Goal: Check status: Check status

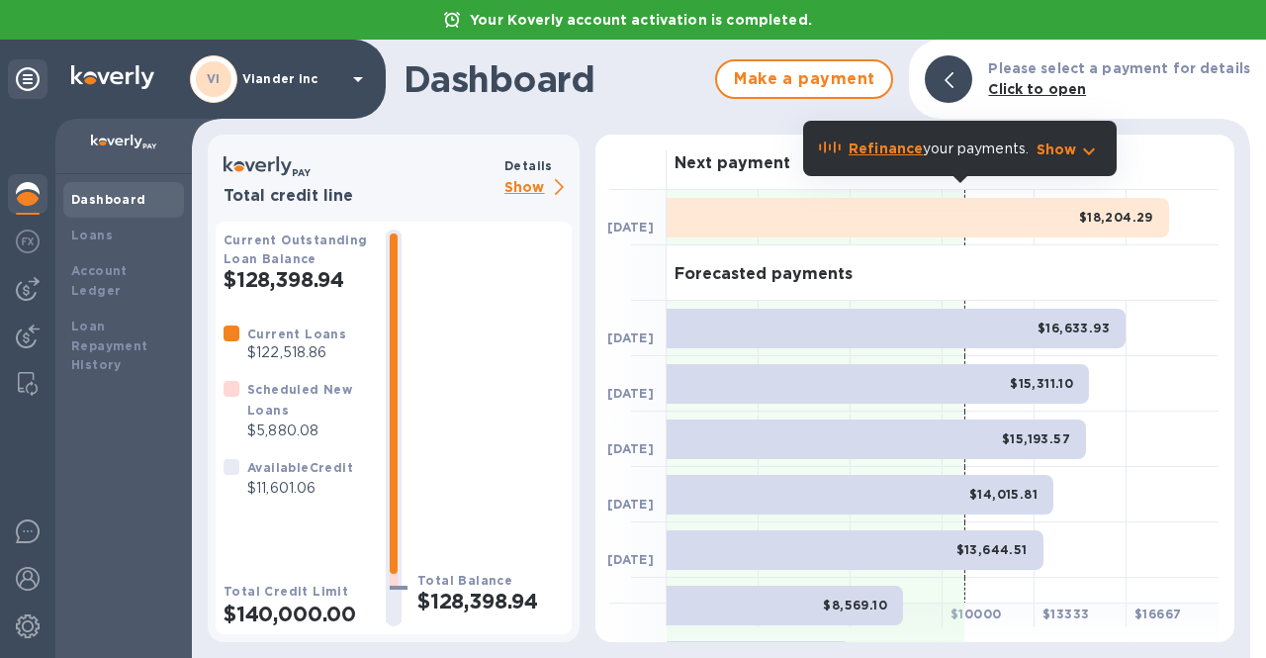
click at [236, 73] on div "VI" at bounding box center [213, 78] width 47 height 47
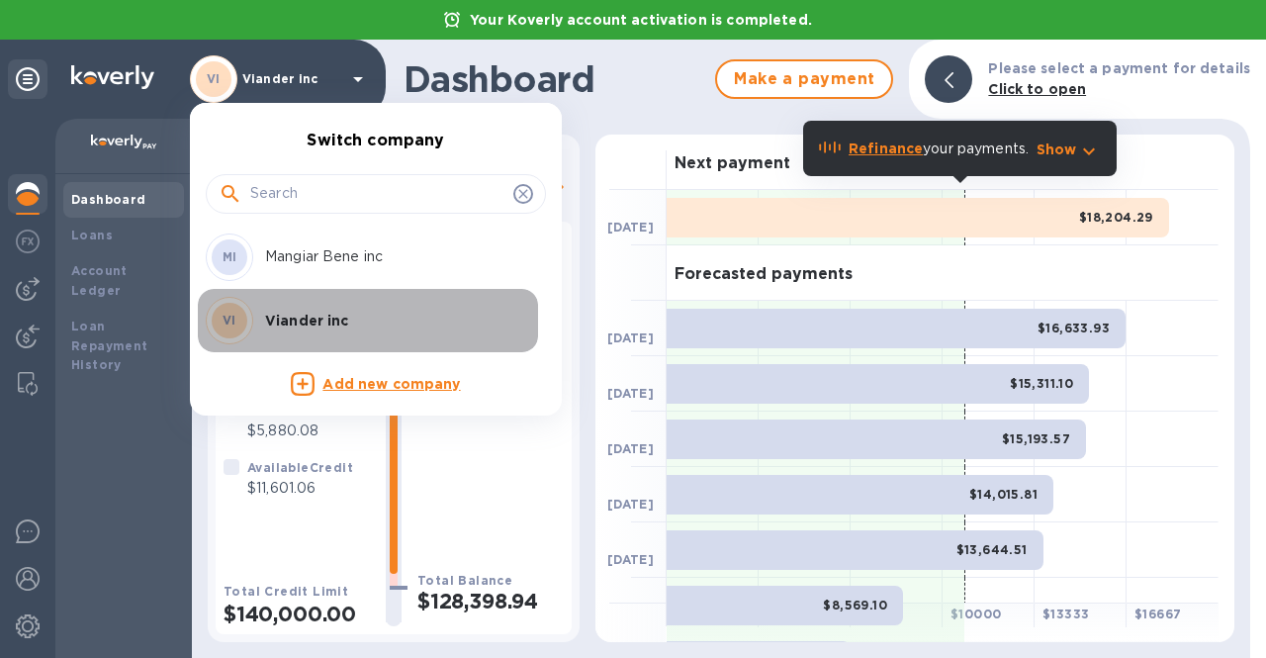
click at [293, 308] on div "VI Viander inc" at bounding box center [360, 320] width 309 height 47
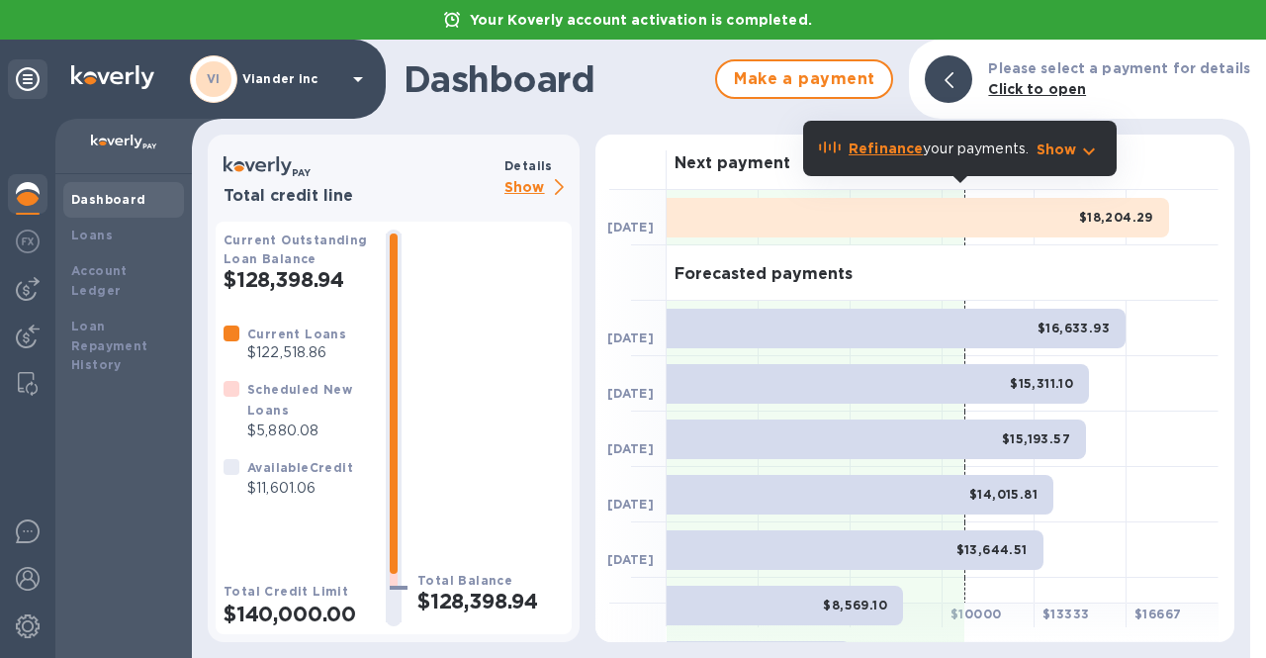
click at [539, 185] on p "Show" at bounding box center [537, 188] width 67 height 25
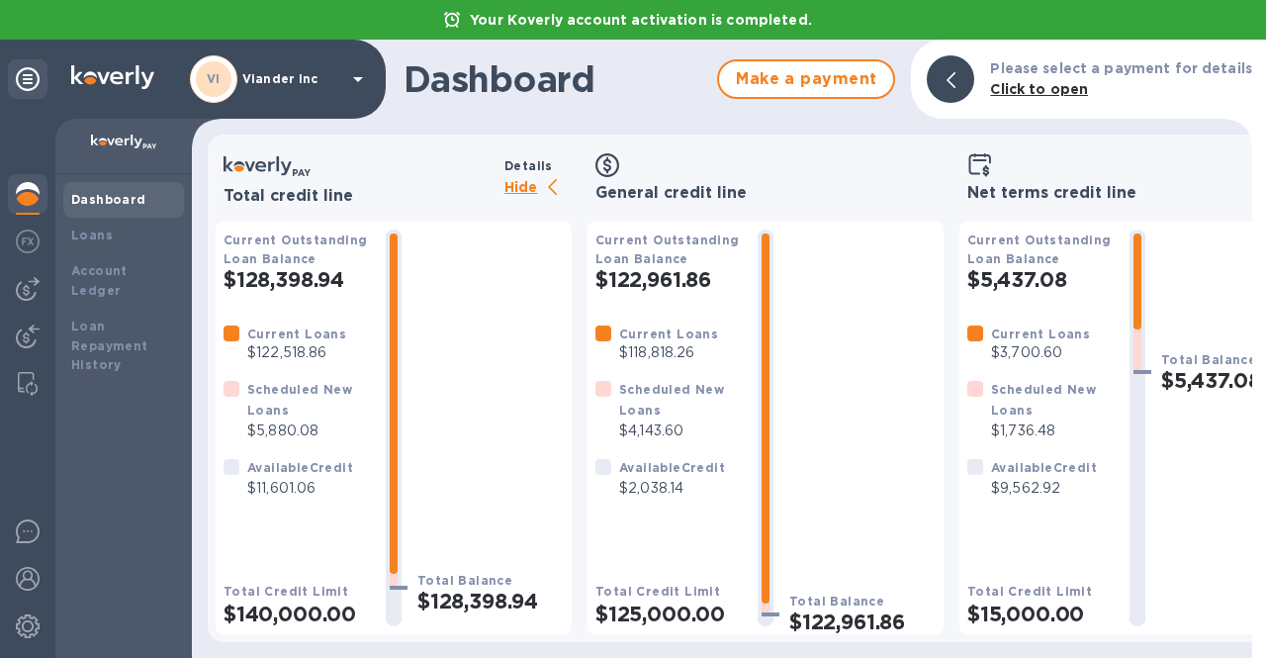
click at [287, 79] on p "Viander inc" at bounding box center [291, 79] width 99 height 14
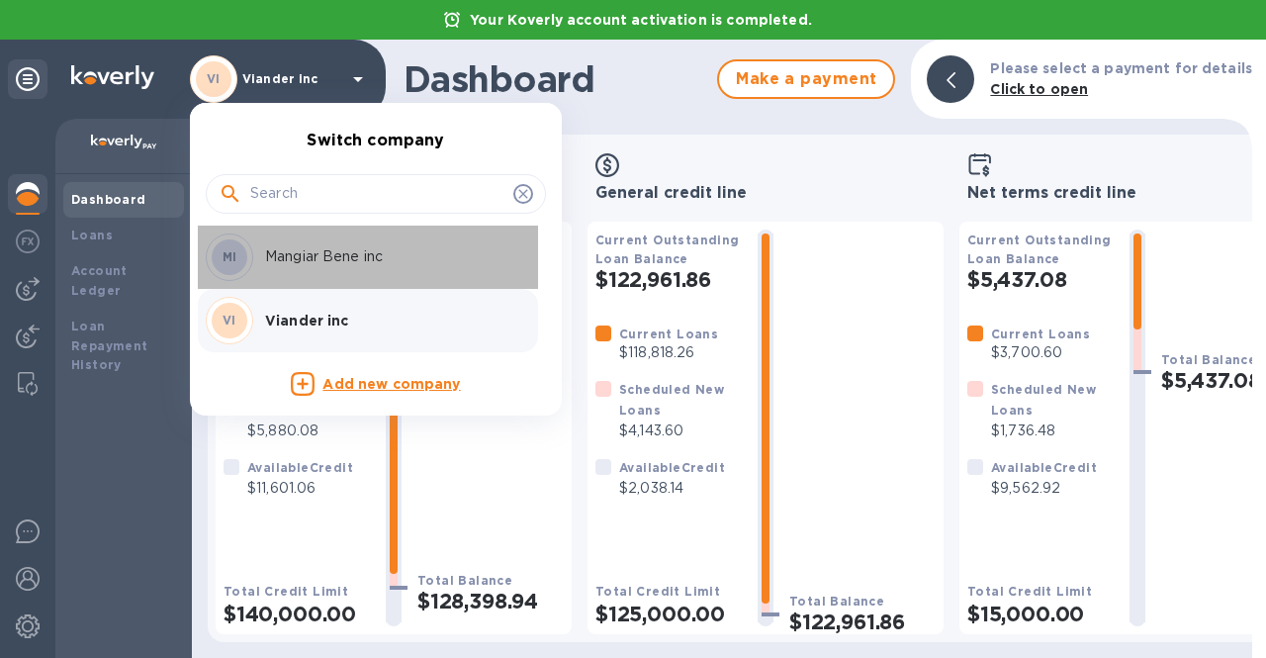
click at [287, 253] on p "Mangiar Bene inc" at bounding box center [389, 256] width 249 height 21
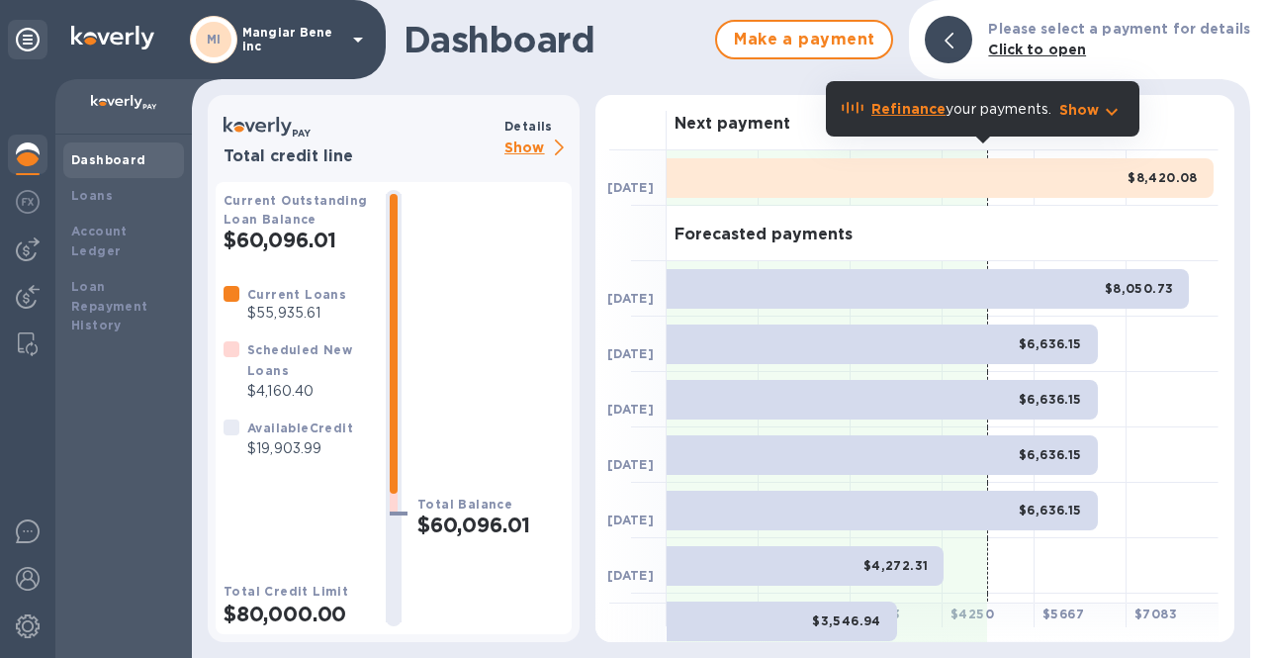
click at [521, 144] on p "Show" at bounding box center [537, 148] width 67 height 25
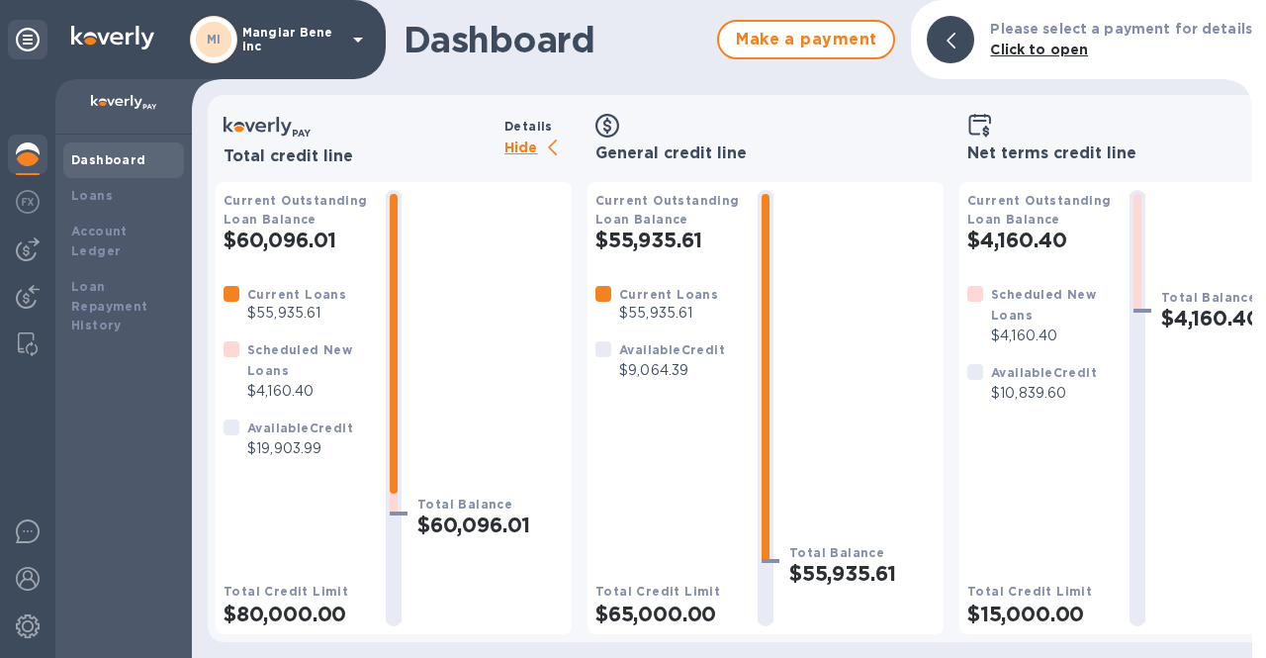
click at [332, 22] on div "MI Mangiar Bene inc" at bounding box center [280, 39] width 180 height 47
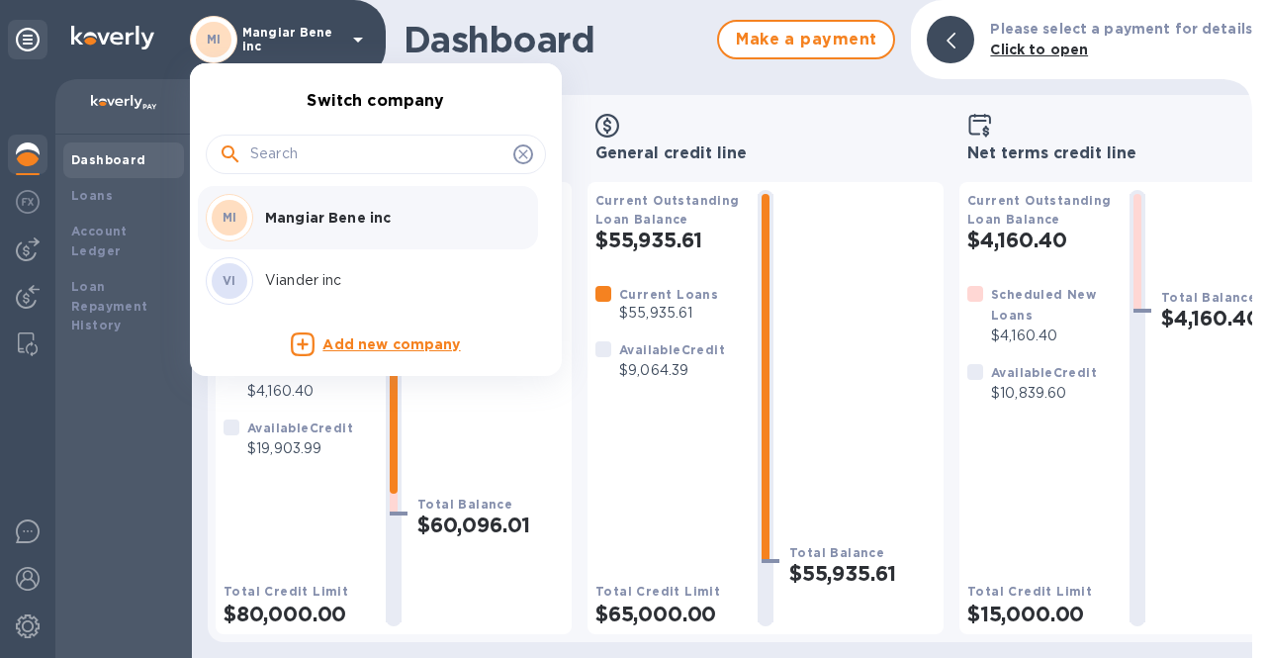
click at [302, 279] on p "Viander inc" at bounding box center [389, 280] width 249 height 21
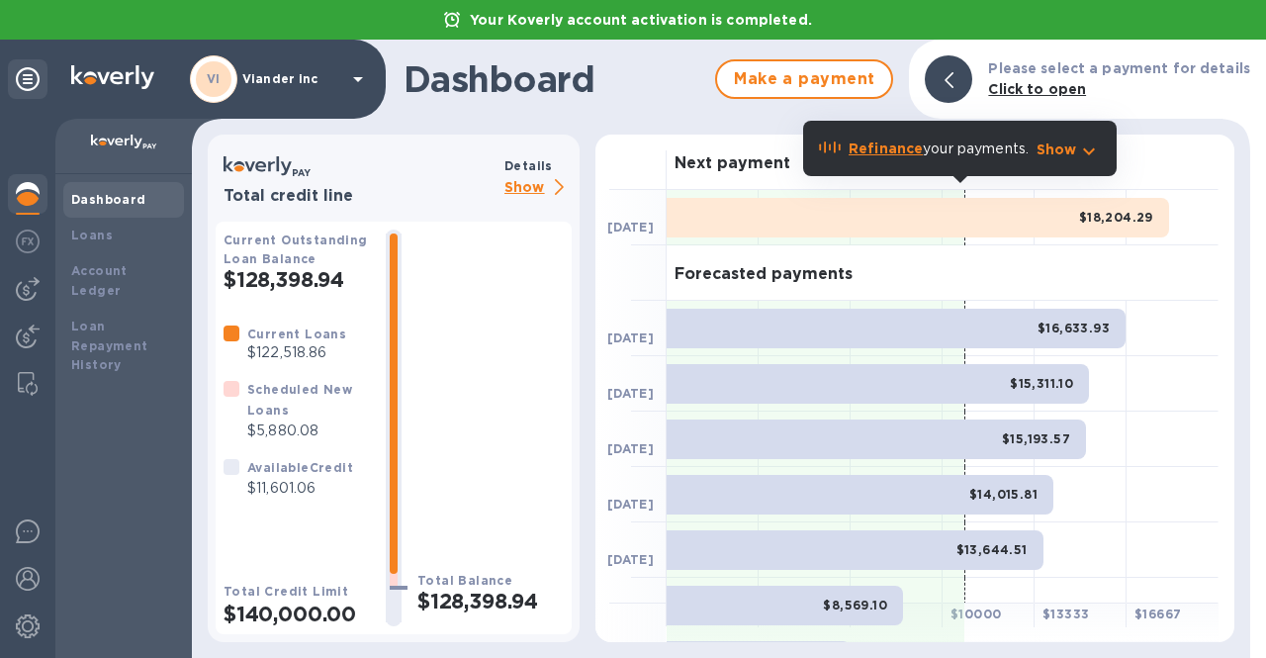
click at [527, 193] on p "Show" at bounding box center [537, 188] width 67 height 25
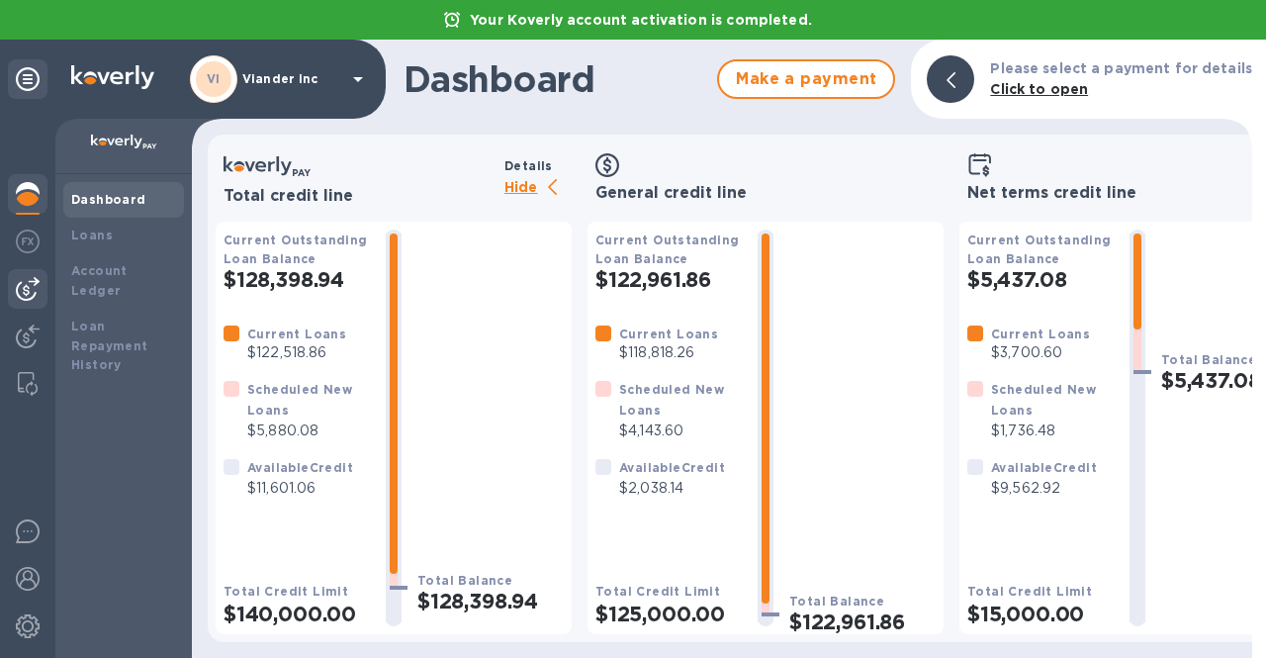
click at [26, 296] on img at bounding box center [28, 289] width 24 height 24
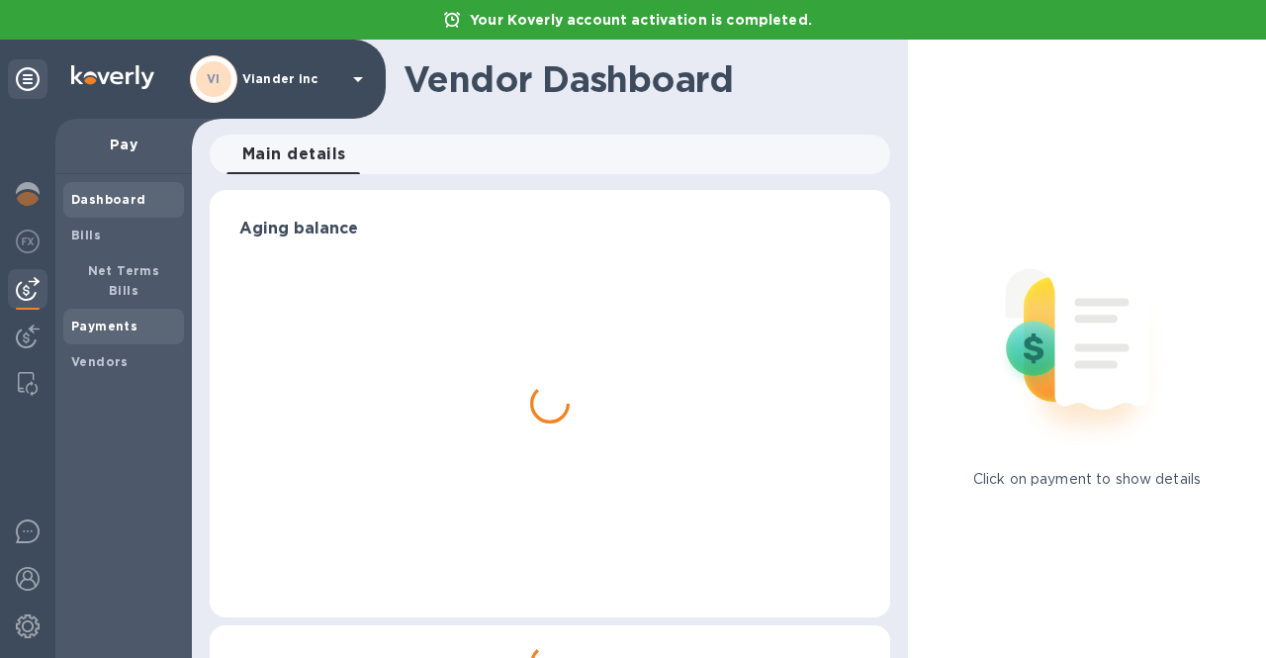
click at [83, 318] on b "Payments" at bounding box center [104, 325] width 66 height 15
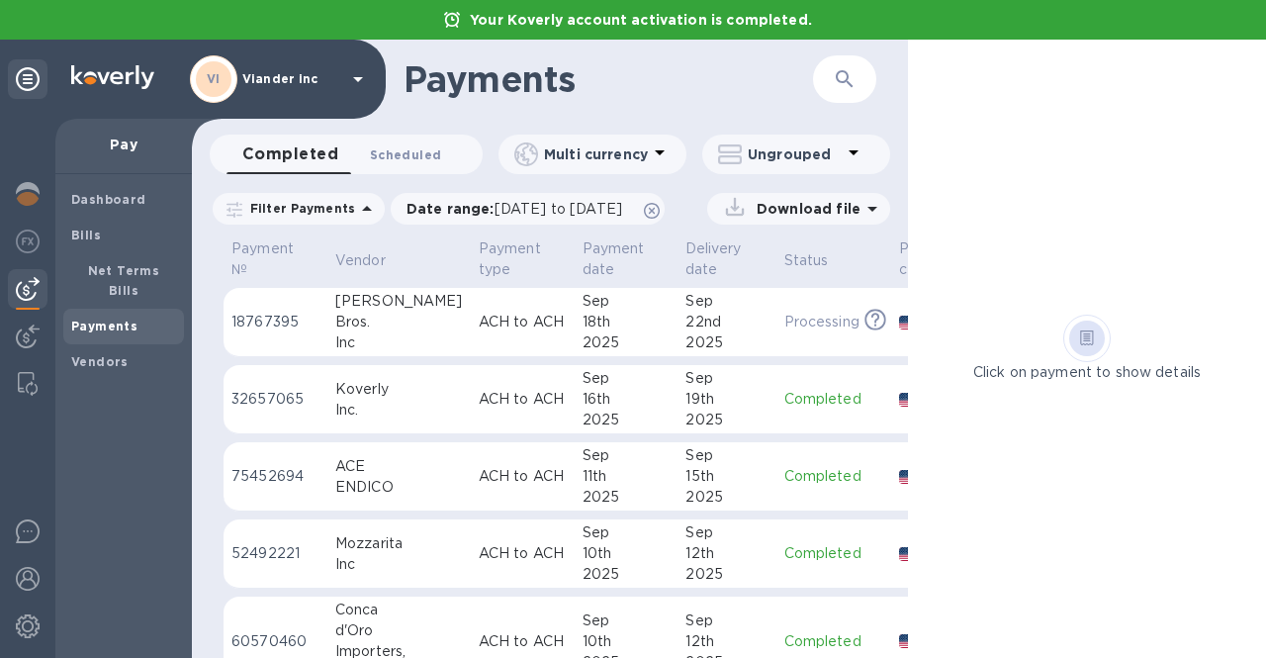
click at [403, 147] on span "Scheduled 0" at bounding box center [405, 154] width 71 height 21
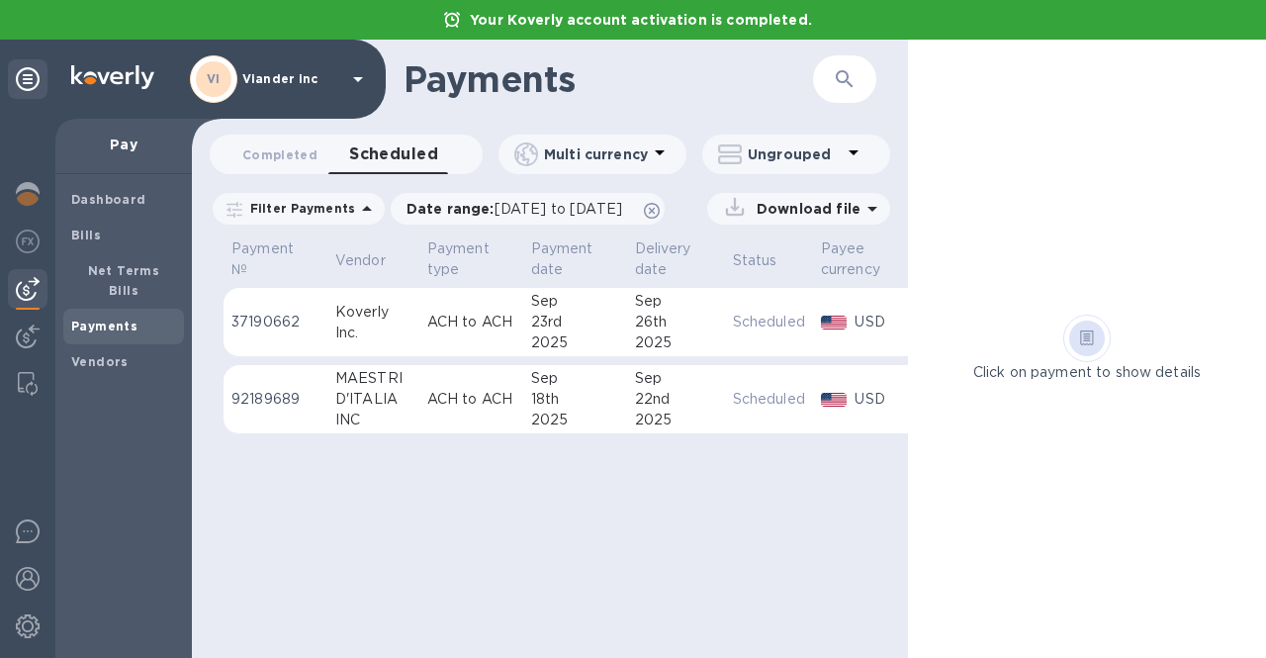
click at [523, 391] on td "Sep 18th 2025" at bounding box center [575, 399] width 104 height 69
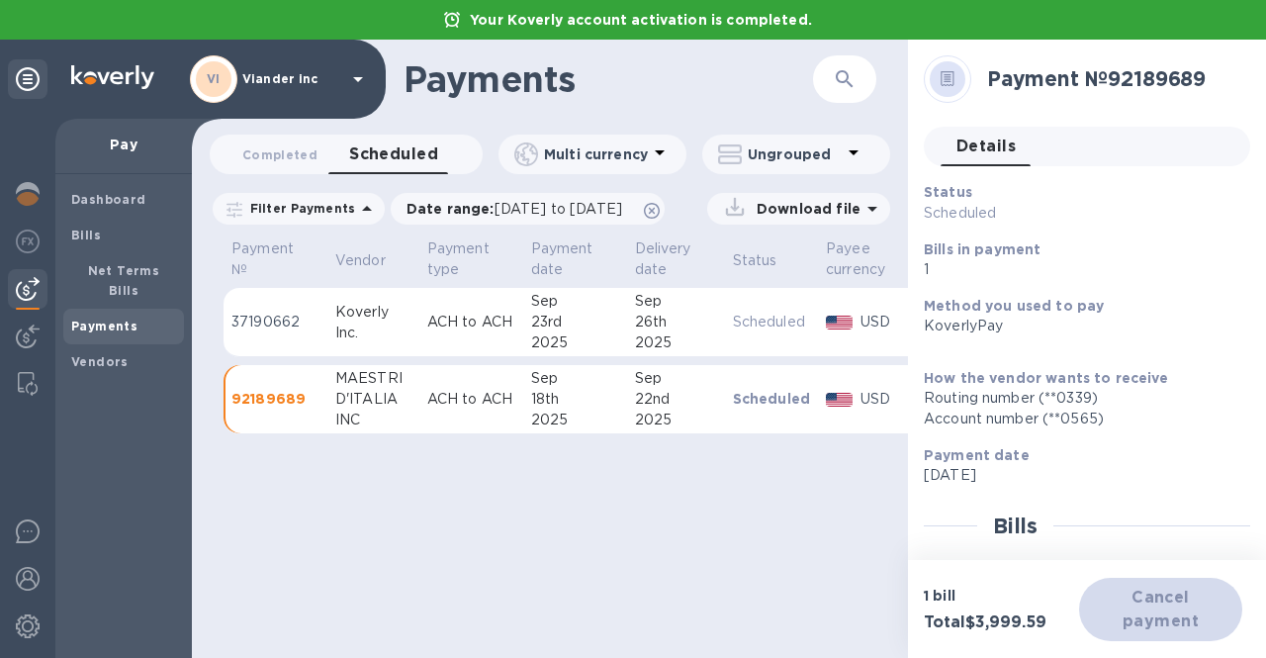
click at [1161, 607] on div "Cancel payment" at bounding box center [1160, 609] width 163 height 63
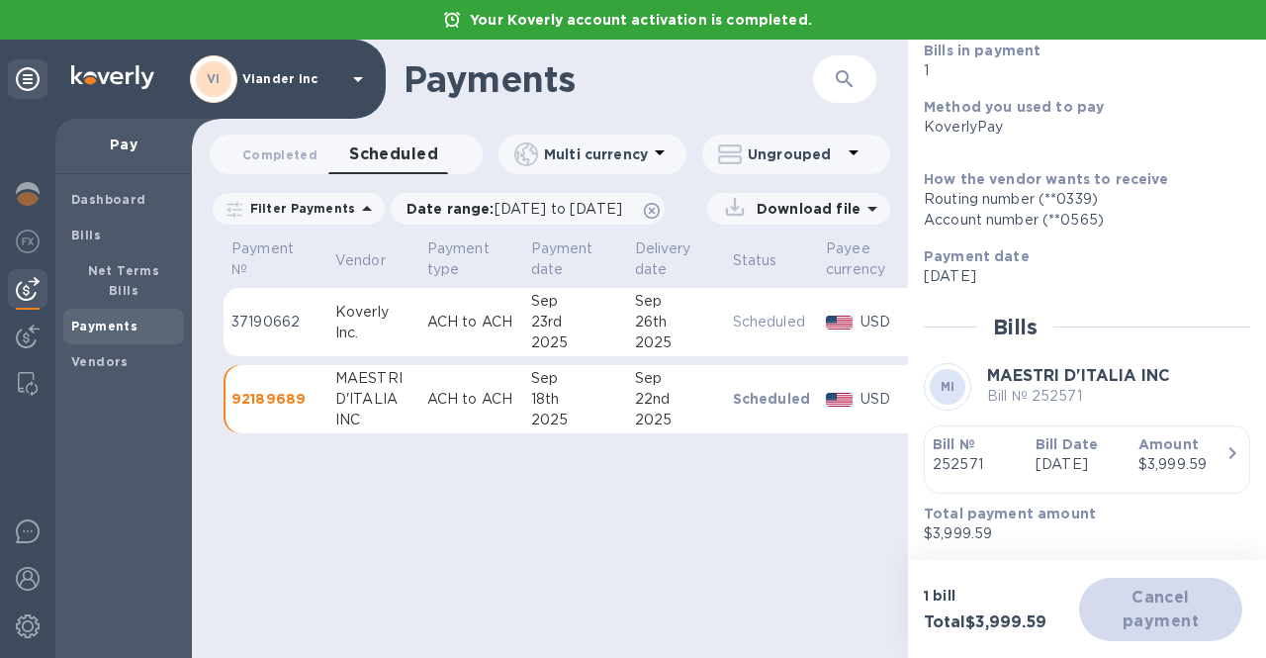
scroll to position [220, 0]
click at [768, 564] on div "Payments ​ Completed 0 Scheduled 0 Multi currency Ungrouped Filter Payments Dat…" at bounding box center [550, 349] width 716 height 618
click at [330, 73] on p "Viander inc" at bounding box center [291, 79] width 99 height 14
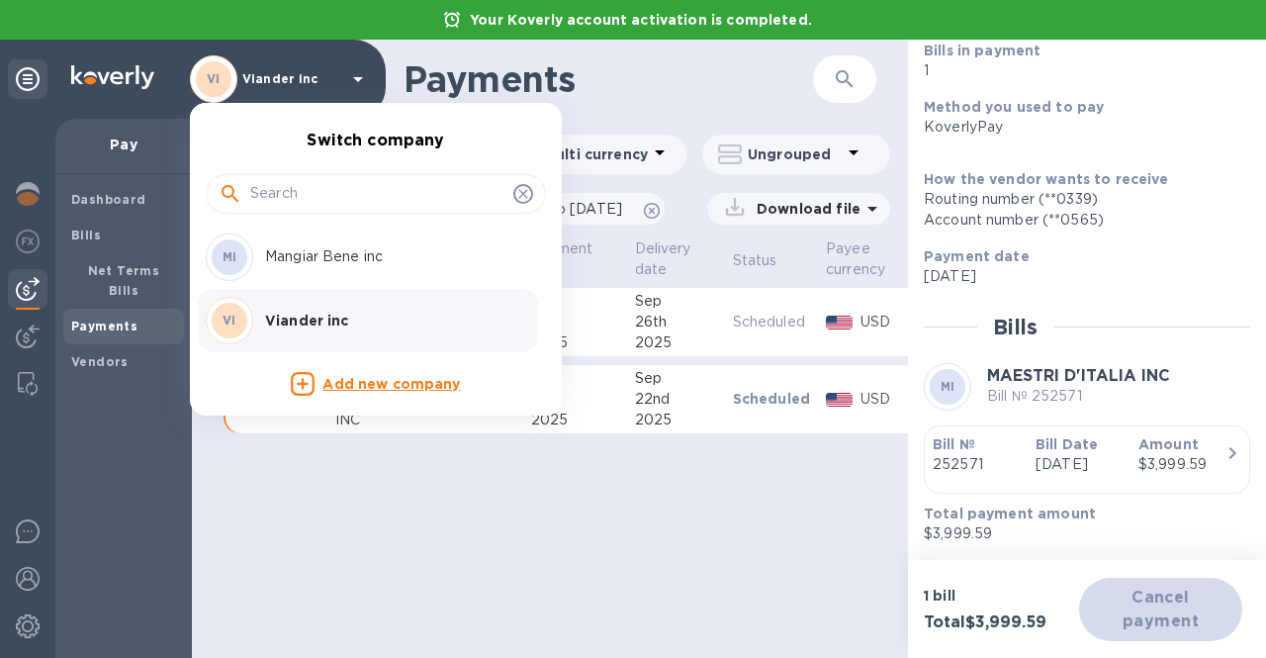
click at [23, 630] on div at bounding box center [633, 329] width 1266 height 658
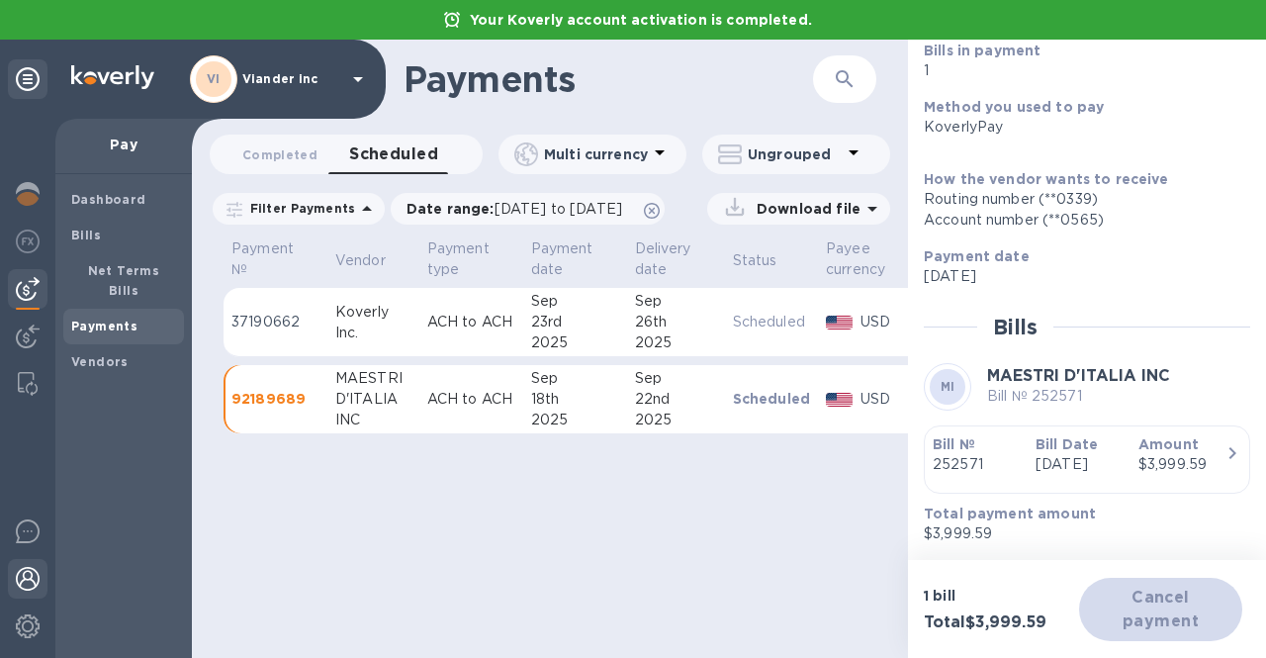
click at [33, 581] on img at bounding box center [28, 579] width 24 height 24
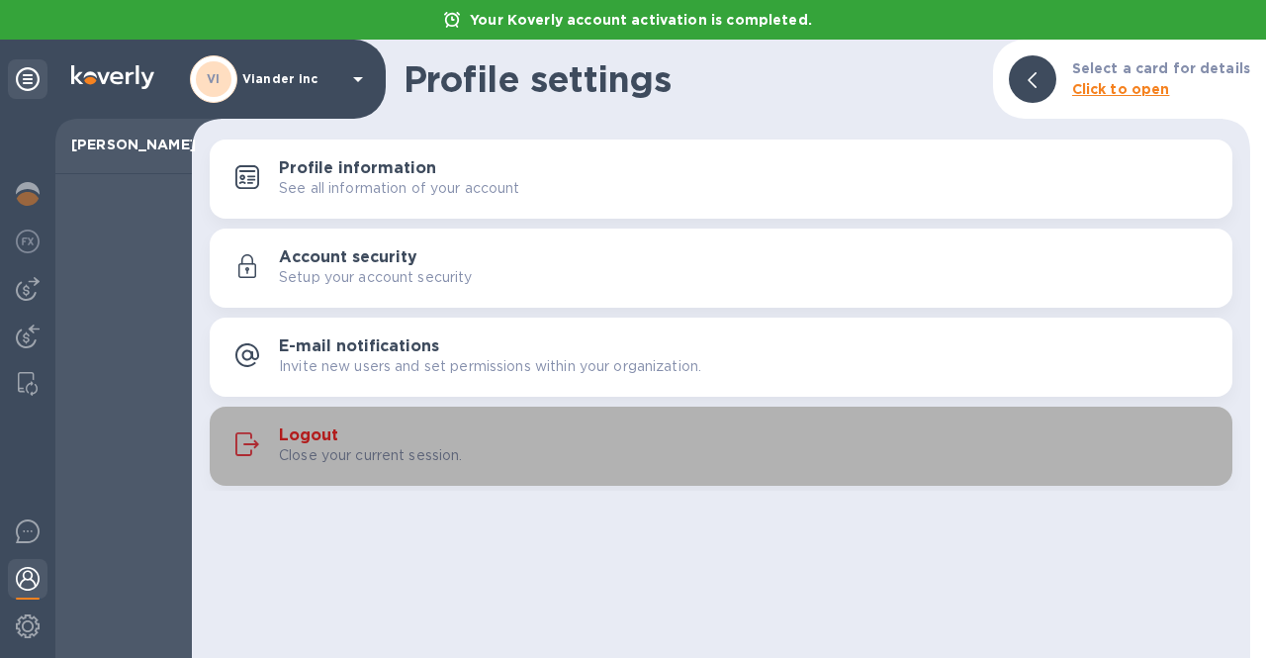
click at [319, 436] on h3 "Logout" at bounding box center [308, 435] width 59 height 19
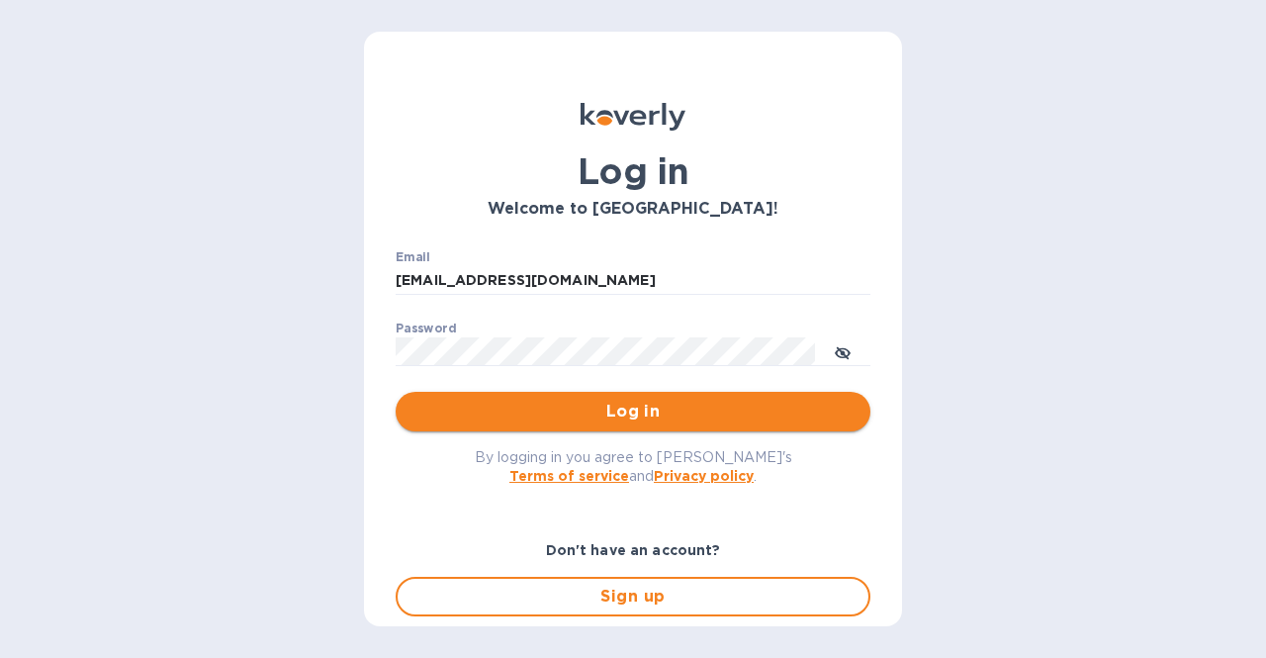
click at [616, 414] on span "Log in" at bounding box center [632, 412] width 443 height 24
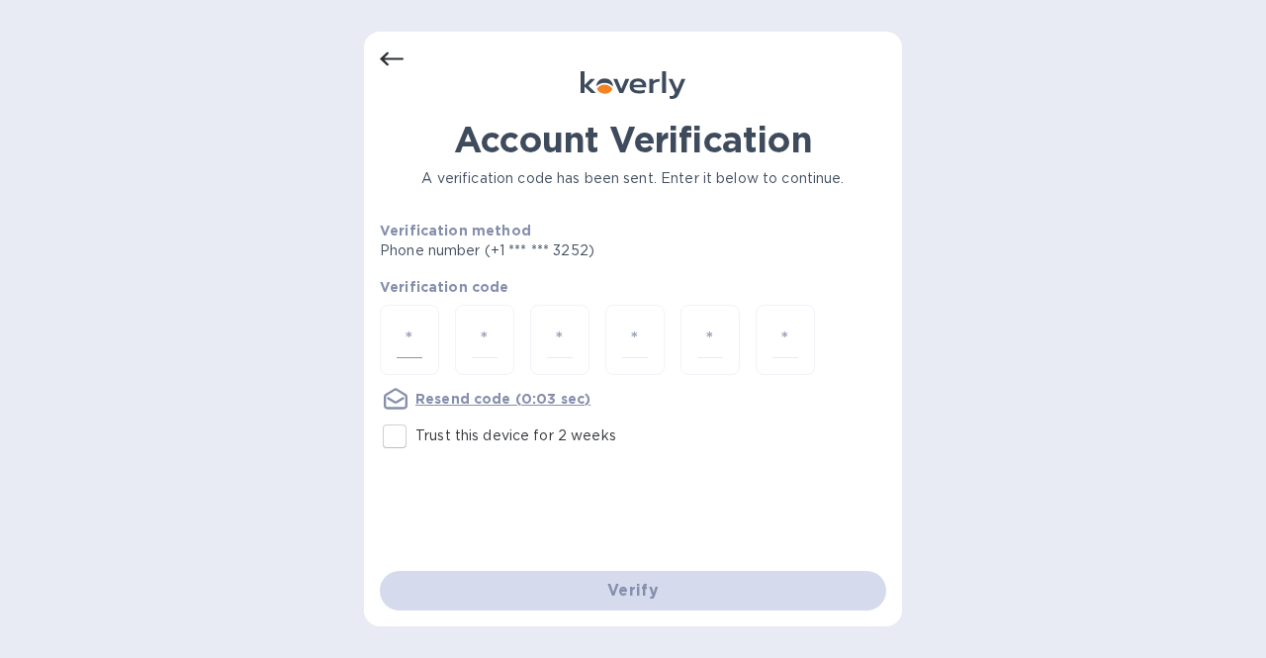
click at [417, 331] on input "number" at bounding box center [410, 339] width 26 height 37
type input "6"
type input "7"
type input "1"
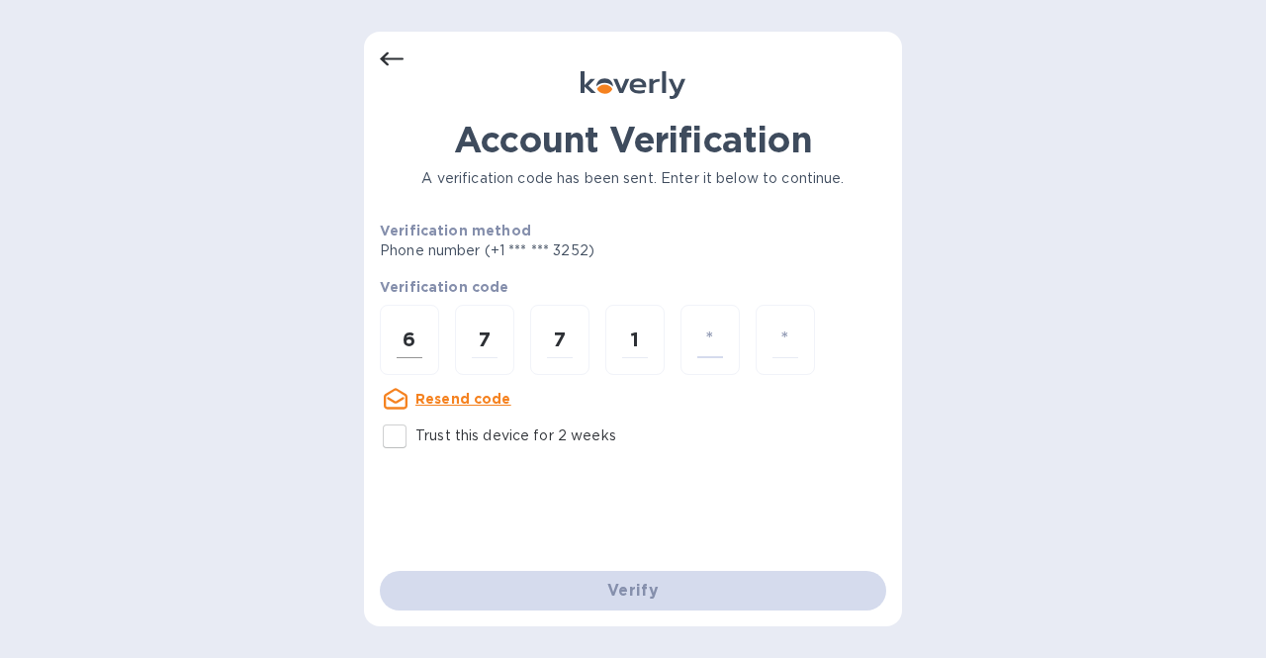
type input "5"
type input "3"
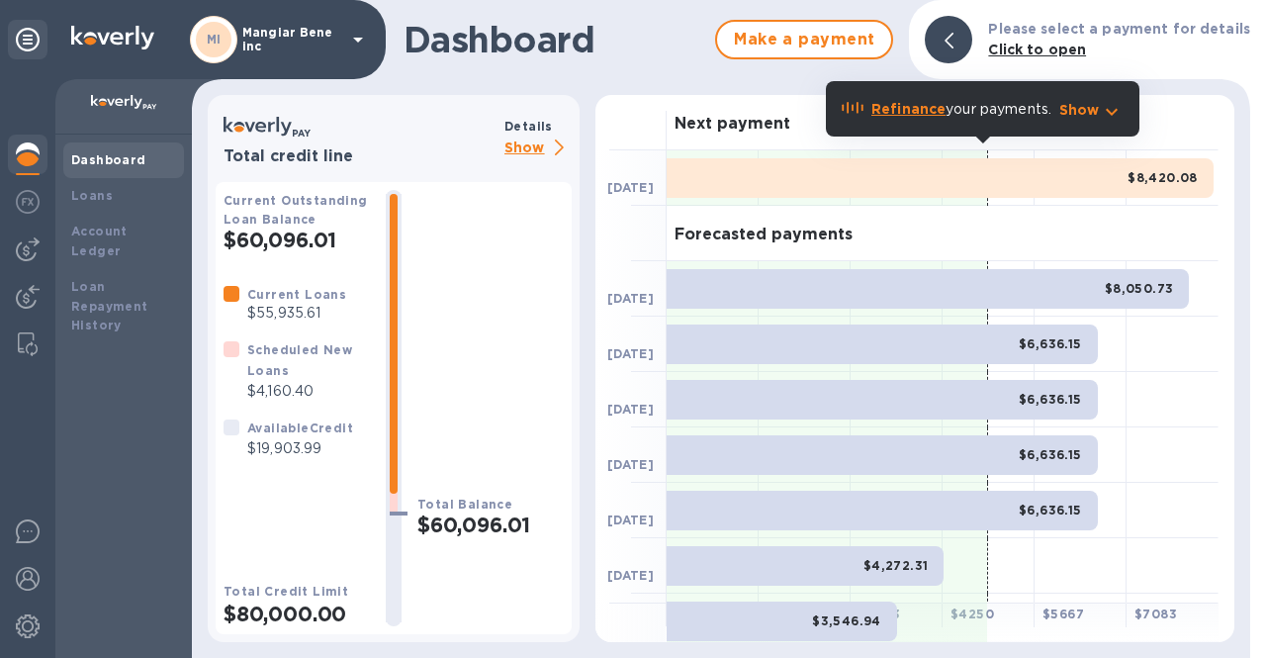
click at [322, 32] on p "Mangiar Bene inc" at bounding box center [291, 40] width 99 height 28
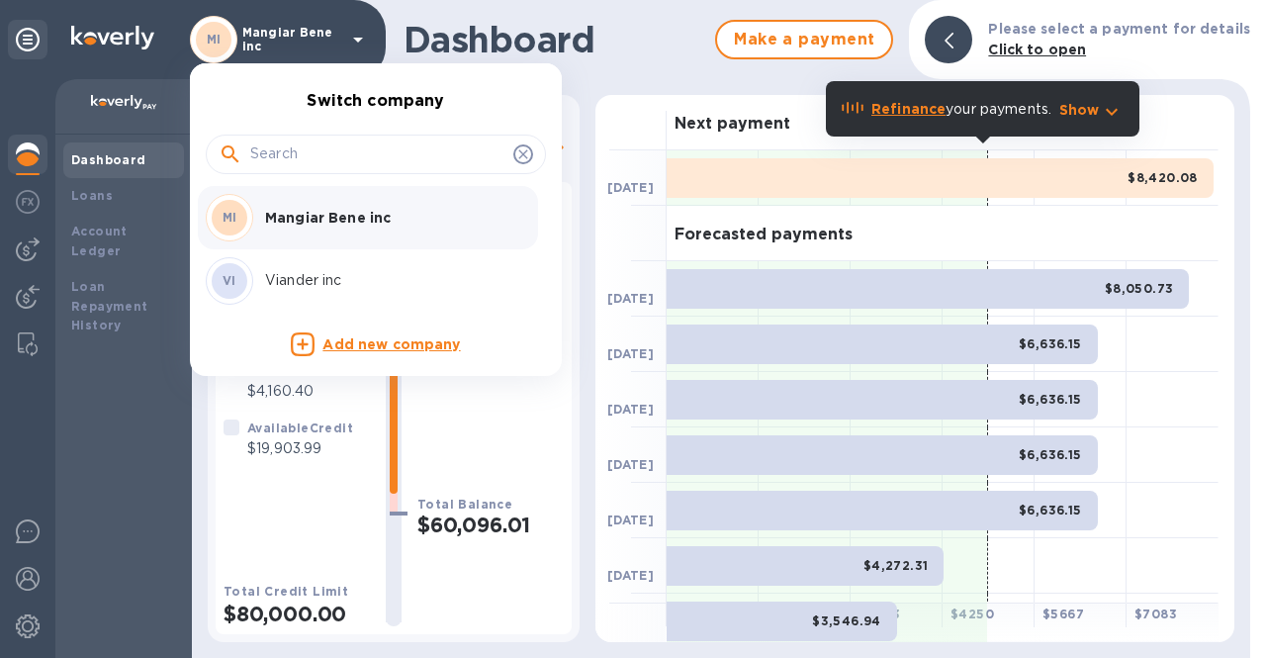
click at [300, 269] on div "VI Viander inc" at bounding box center [360, 280] width 309 height 47
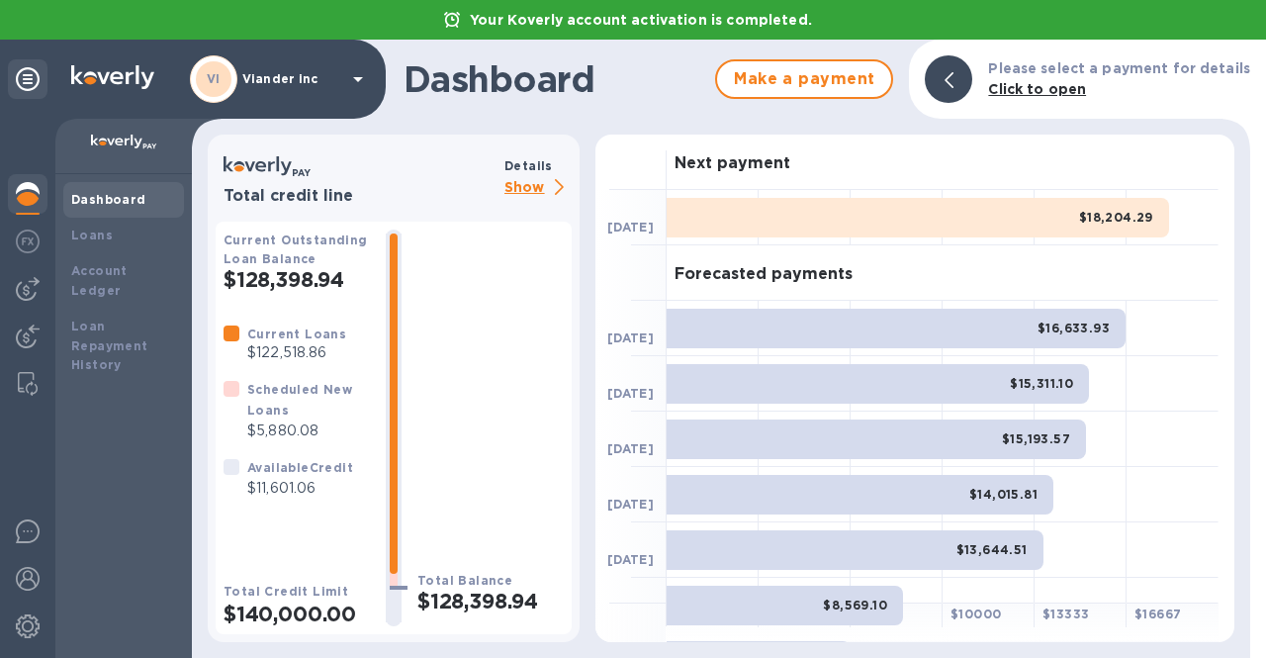
click at [531, 192] on p "Show" at bounding box center [537, 188] width 67 height 25
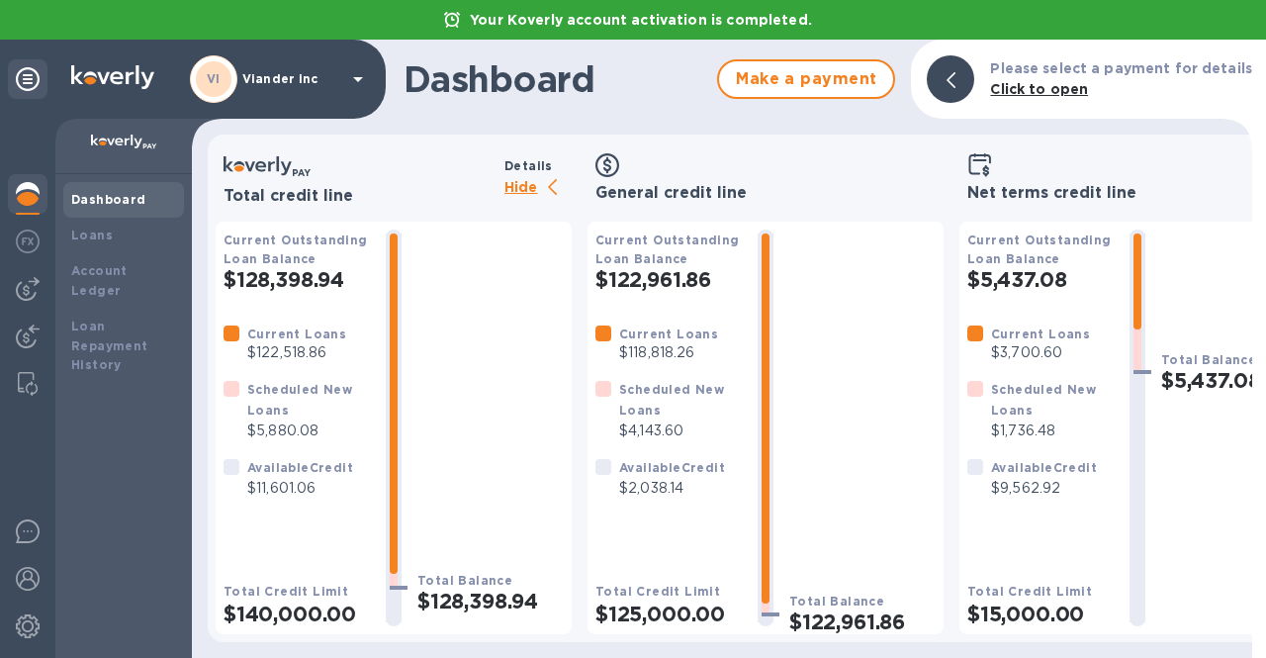
click at [122, 199] on b "Dashboard" at bounding box center [108, 199] width 75 height 15
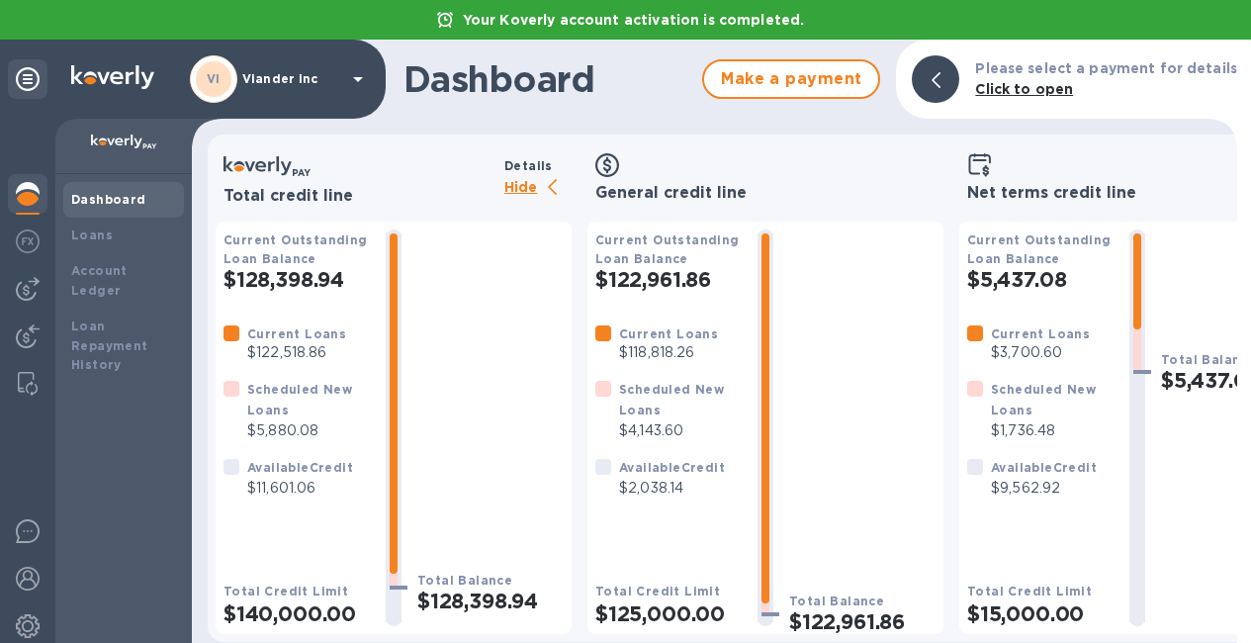
click at [15, 201] on div at bounding box center [28, 196] width 40 height 44
click at [67, 191] on div "Dashboard" at bounding box center [123, 200] width 121 height 36
click at [56, 195] on div "Dashboard Loans Account Ledger Loan Repayment History" at bounding box center [123, 416] width 136 height 484
click at [22, 198] on img at bounding box center [28, 194] width 24 height 24
click at [519, 192] on p "Hide" at bounding box center [537, 188] width 67 height 25
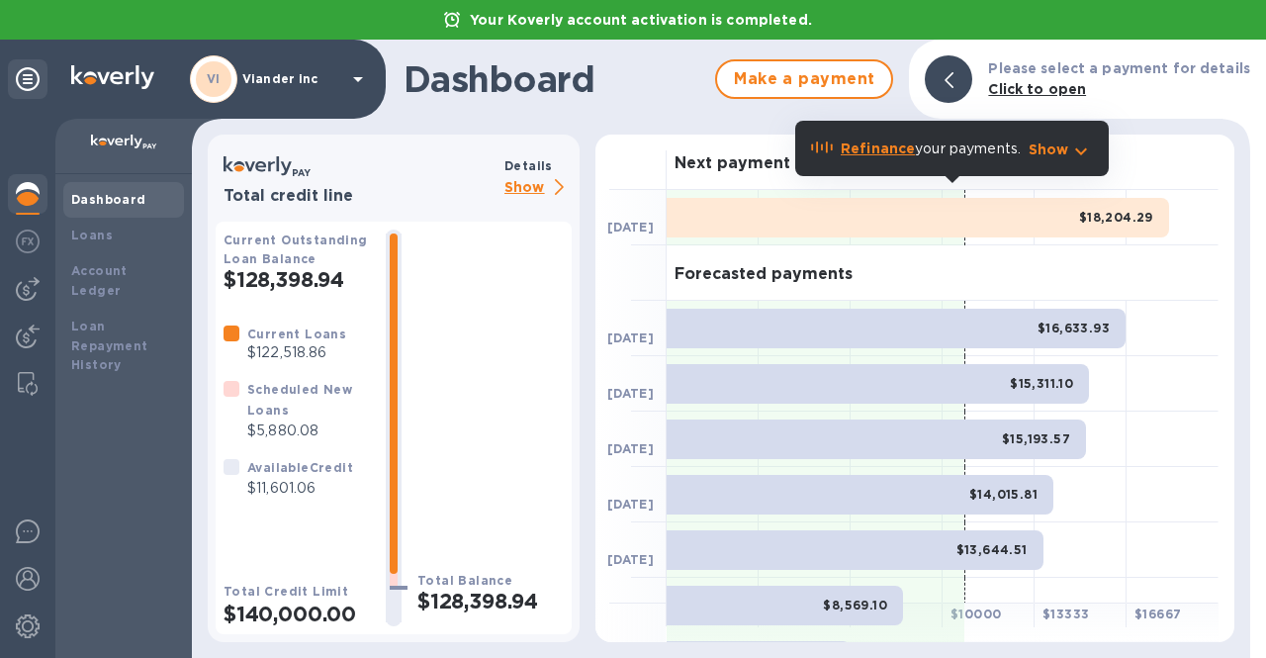
click at [274, 82] on p "Viander inc" at bounding box center [291, 79] width 99 height 14
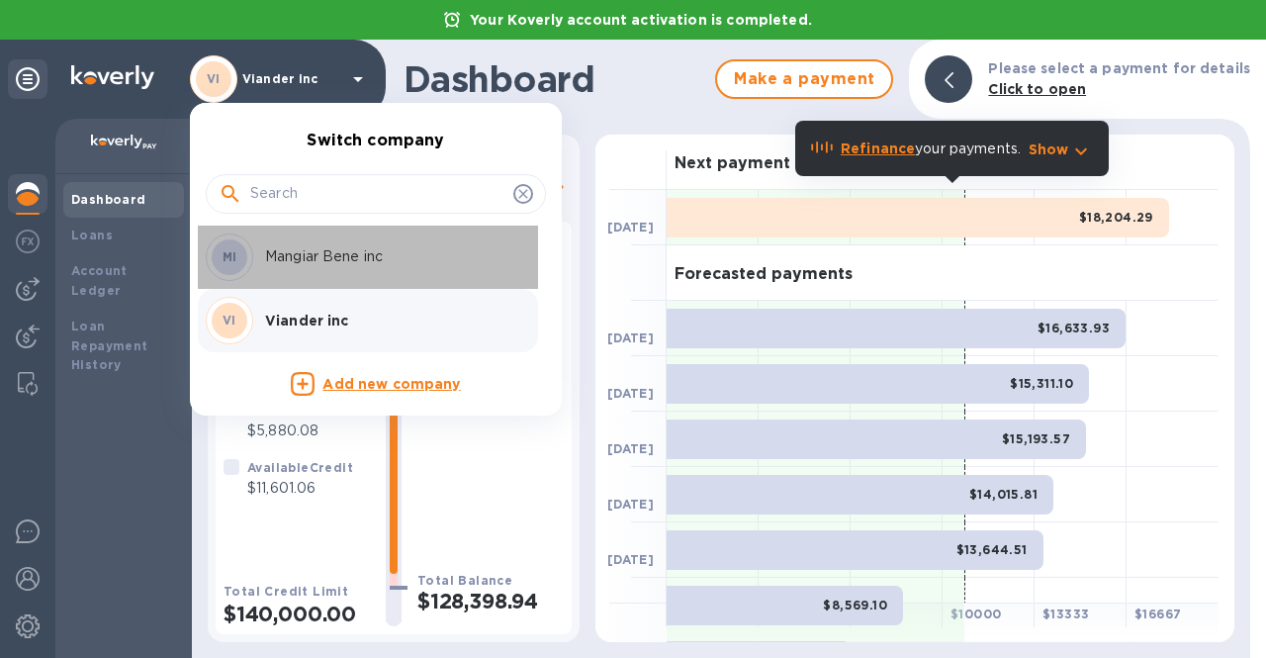
click at [263, 280] on div "MI Mangiar Bene inc" at bounding box center [360, 256] width 309 height 47
